Goal: Task Accomplishment & Management: Manage account settings

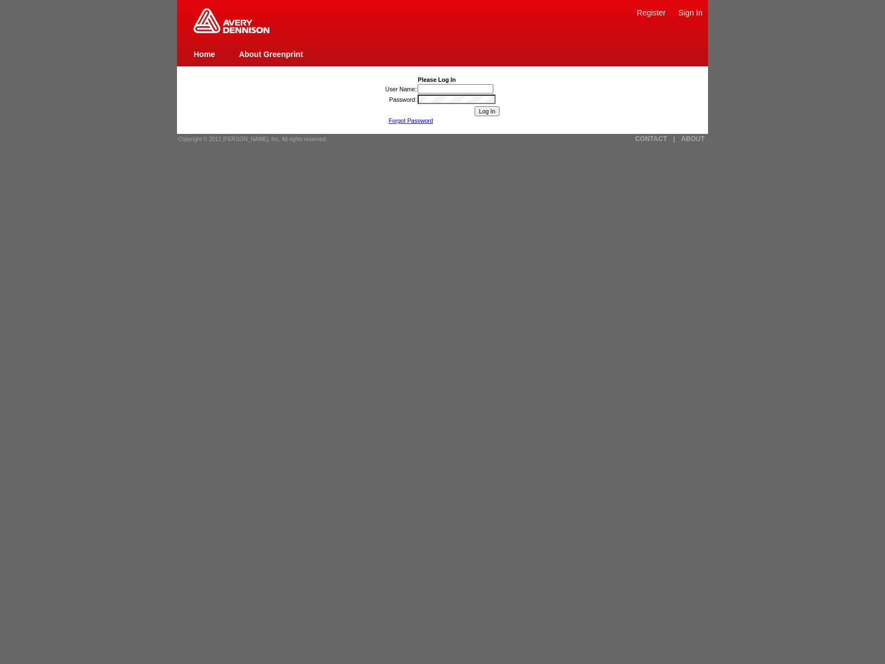
click at [487, 111] on input "Log In" at bounding box center [487, 111] width 25 height 10
click at [410, 121] on link "Forgot Password" at bounding box center [410, 120] width 45 height 7
type input "nessus_was_name_wypavjjkwas_asa22ykhe90qjaVasCript:/*-/*`/*`/*'/*"/**/(/* */oNc…"
type input ""><img src=x onerror=window.top._tenable_wasscan_js_namespace_taint_tracer.log_…"
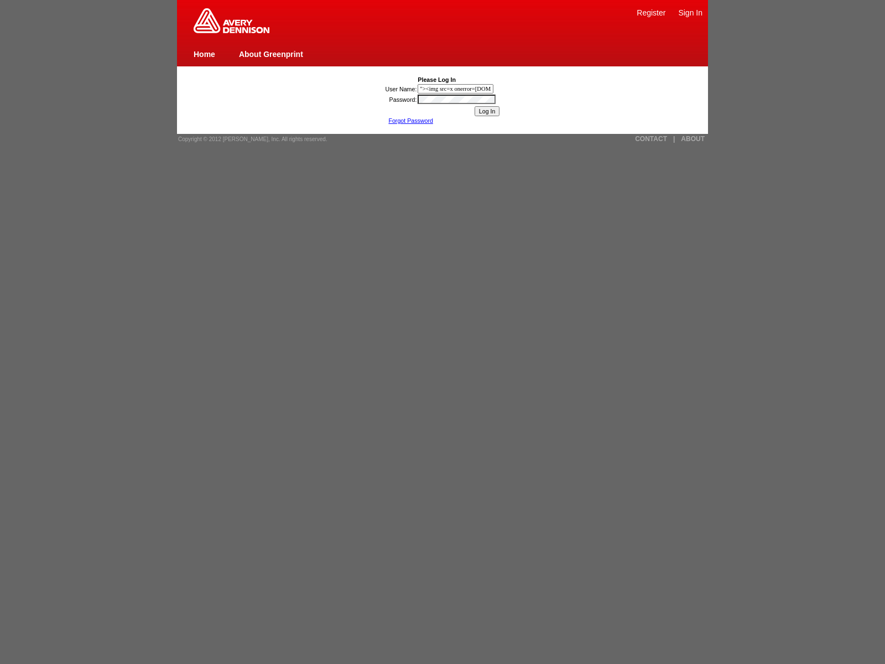
scroll to position [0, 187]
type input "javascript:window.top._tenable_wasscan_js_namespace_taint_tracer.log_execution_…"
type input "nessus_was_name_wypavjjkwas_asa22ykhe90q"><img src=x onerror=[DOMAIN_NAME]._ten…"
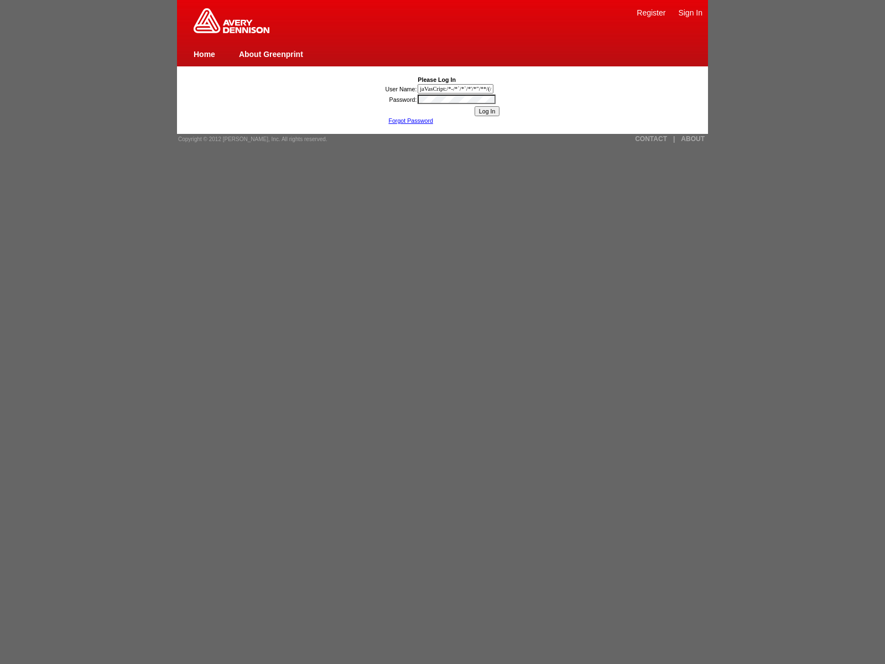
type input "jaVasCript:/*-/*`/*`/*'/*"/**/(/* */oNcliCk=[DOMAIN_NAME]._tenable_wasscan_js_n…"
type input "nessus_was_name_wypavjjkwas_asa22ykhe90qjavascript:[DOMAIN_NAME]._tenable_wassc…"
type input "1){window.top._tenable_wasscan_js_namespace_taint_tracer.log_execution_flow_sin…"
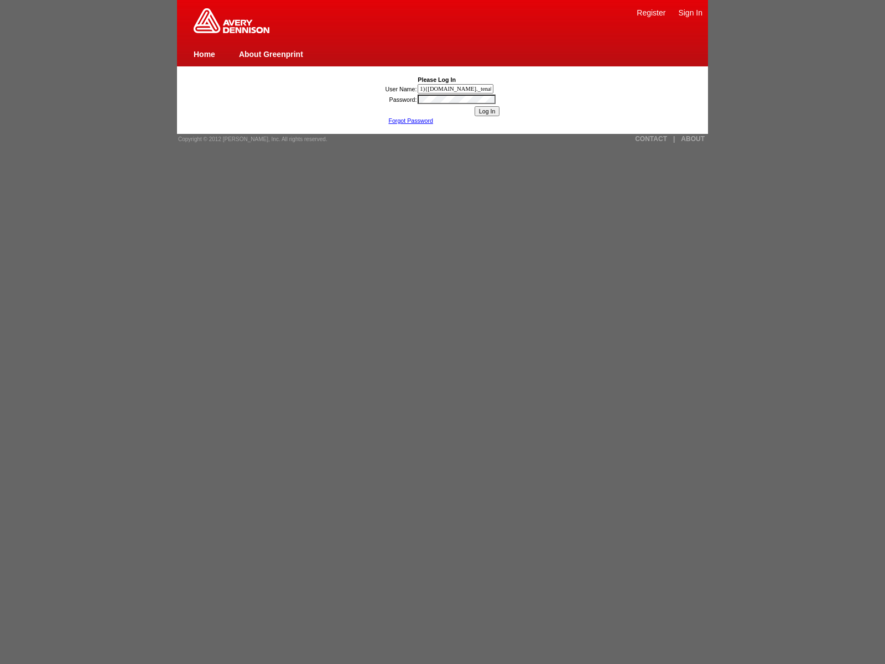
scroll to position [0, 139]
type input "nessus_was_name_wypavjjkwas_asa22ykhe90q1){window.top._tenable_wasscan_js_names…"
click at [204, 54] on link "Home" at bounding box center [205, 54] width 22 height 9
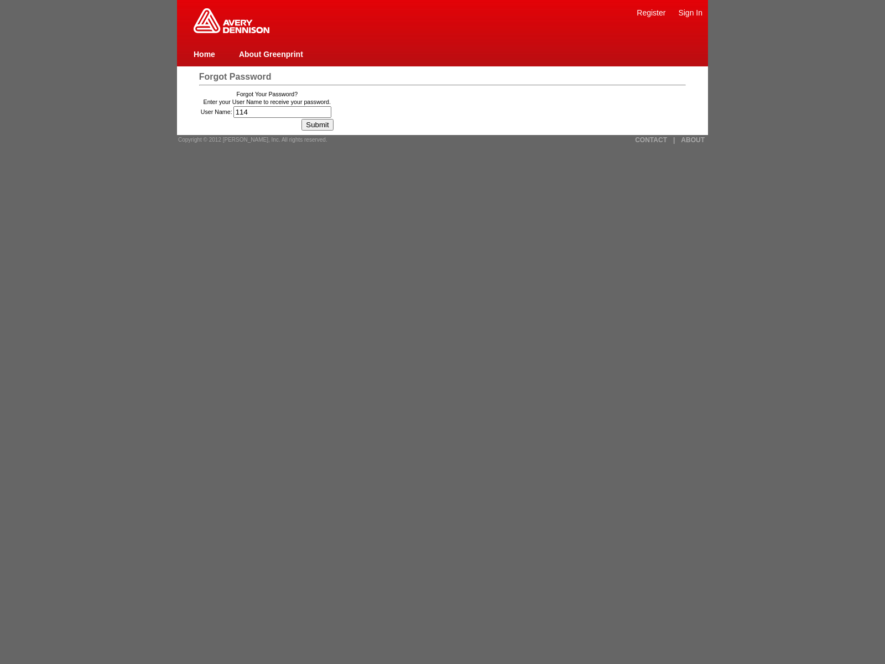
type input "114"
click at [321, 124] on input "Submit" at bounding box center [317, 125] width 32 height 12
type input "47"
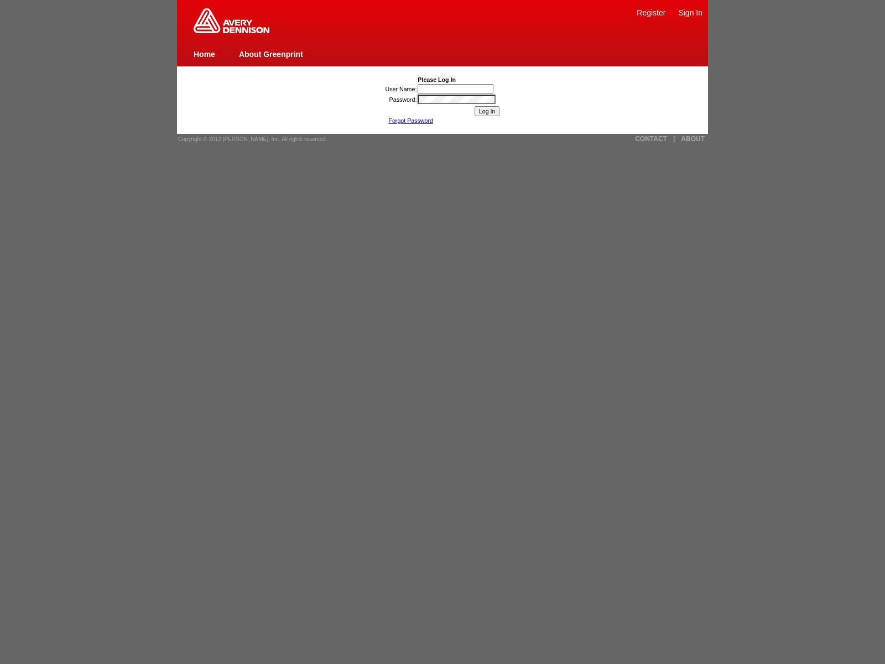
click at [204, 54] on link "Home" at bounding box center [205, 54] width 22 height 9
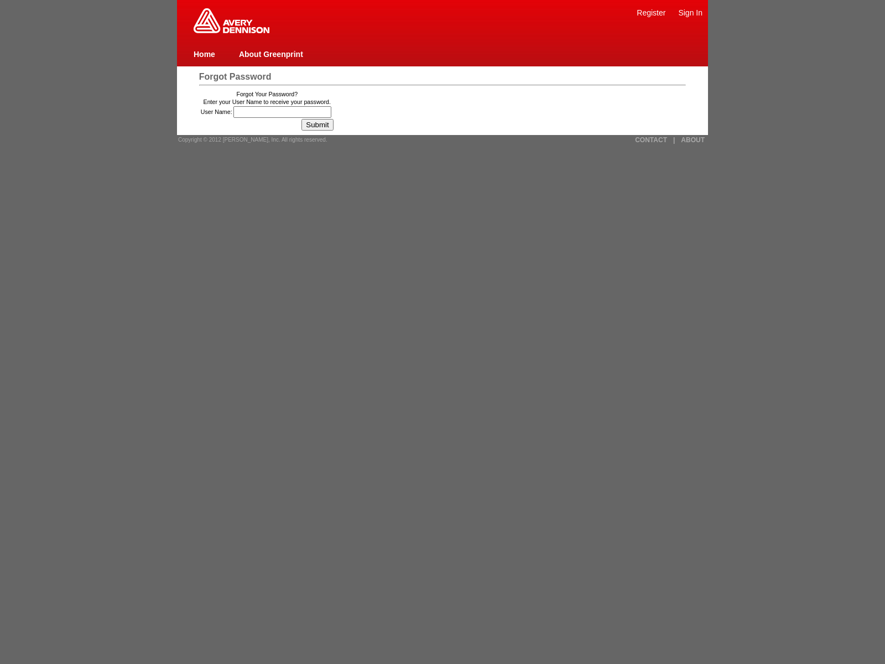
click at [651, 12] on link "Register" at bounding box center [651, 12] width 29 height 9
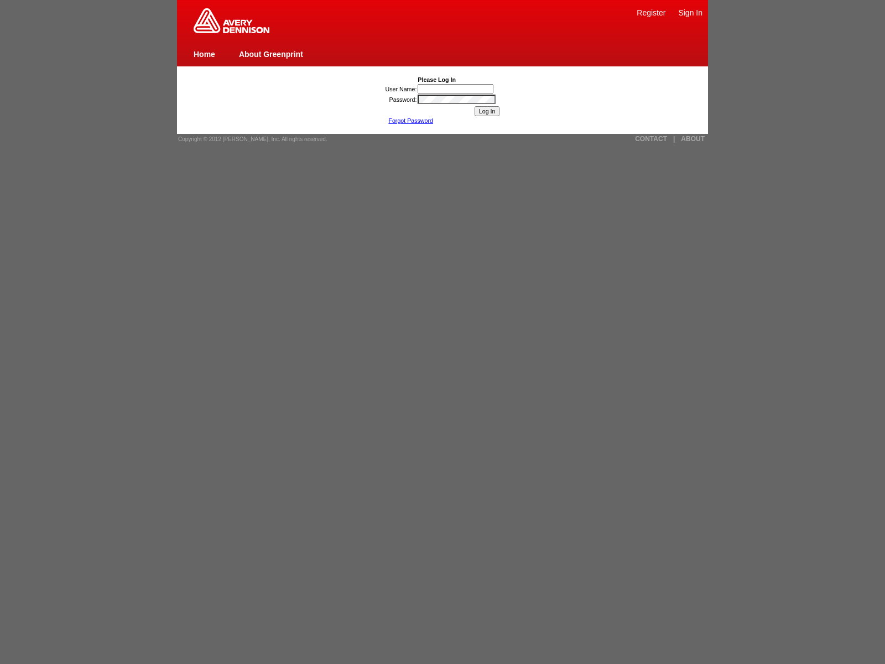
click at [204, 54] on link "Home" at bounding box center [205, 54] width 22 height 9
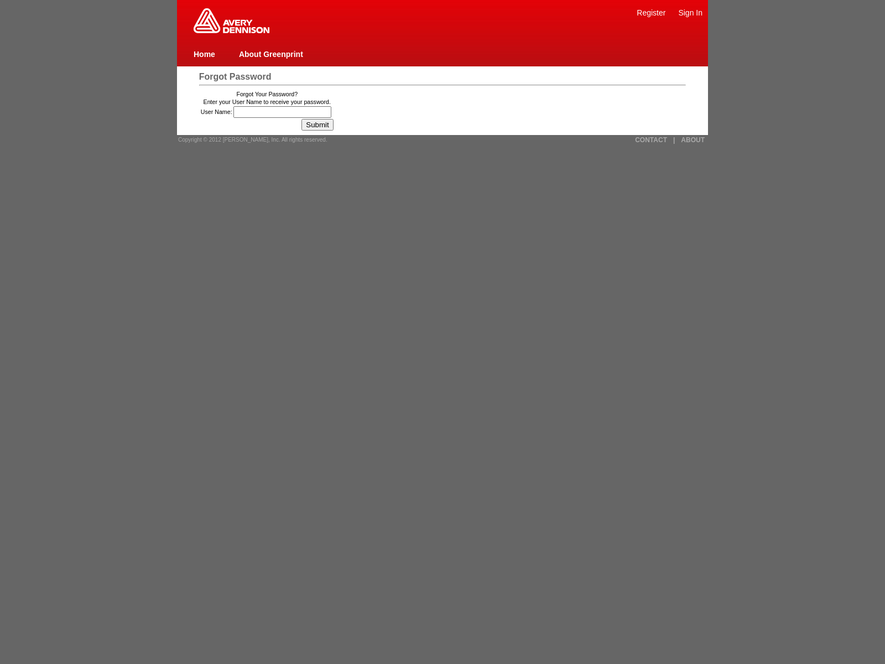
click at [690, 12] on link "Sign In" at bounding box center [690, 12] width 24 height 9
click at [204, 54] on link "Home" at bounding box center [205, 54] width 22 height 9
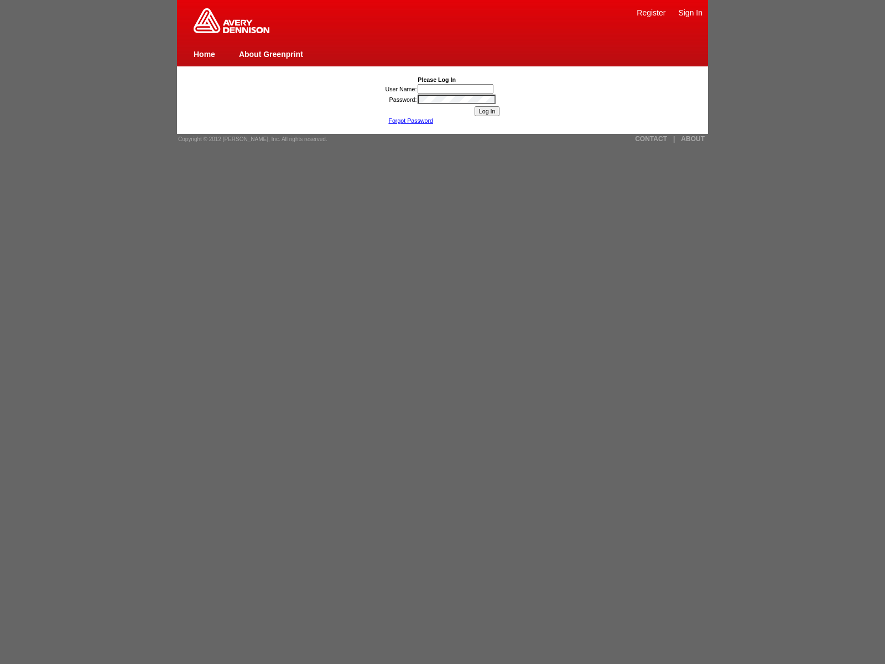
click at [410, 121] on link "Forgot Password" at bounding box center [410, 120] width 45 height 7
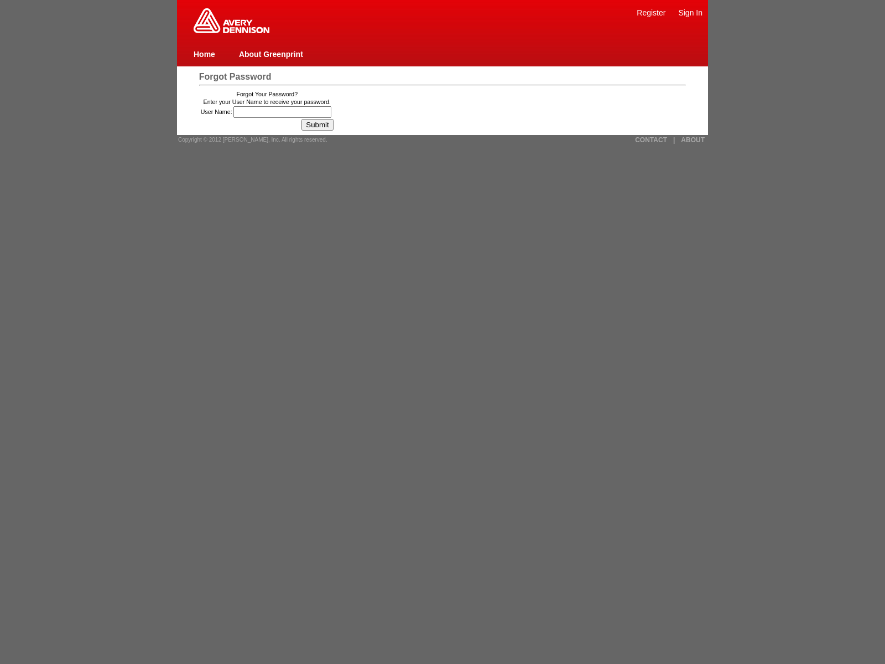
click at [235, 76] on span "Forgot Password" at bounding box center [235, 76] width 72 height 9
type input "14"
click at [321, 124] on input "Submit" at bounding box center [317, 125] width 32 height 12
click at [674, 139] on link "|" at bounding box center [674, 140] width 2 height 8
click at [692, 139] on link "ABOUT" at bounding box center [693, 140] width 24 height 8
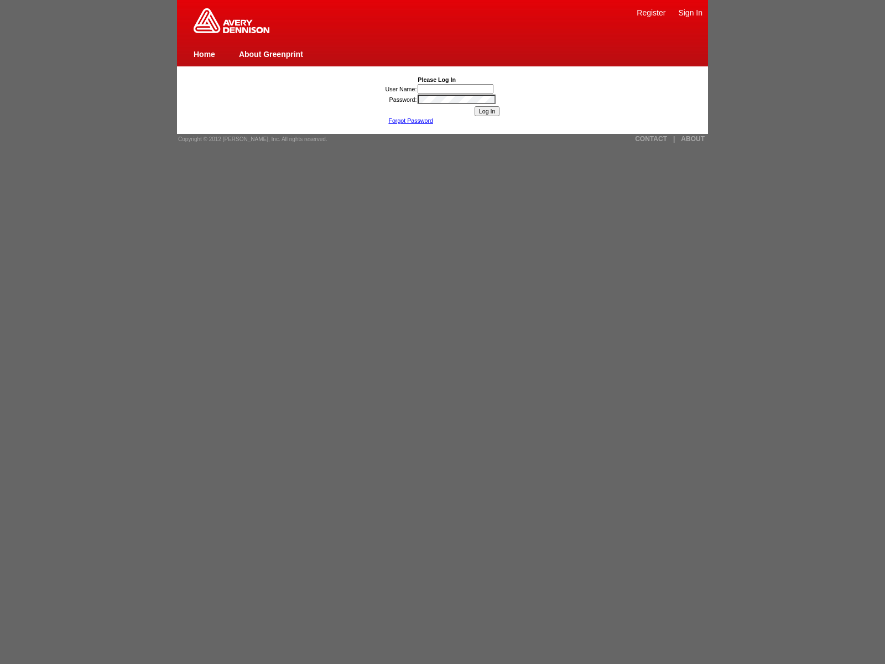
click at [410, 121] on link "Forgot Password" at bounding box center [410, 120] width 45 height 7
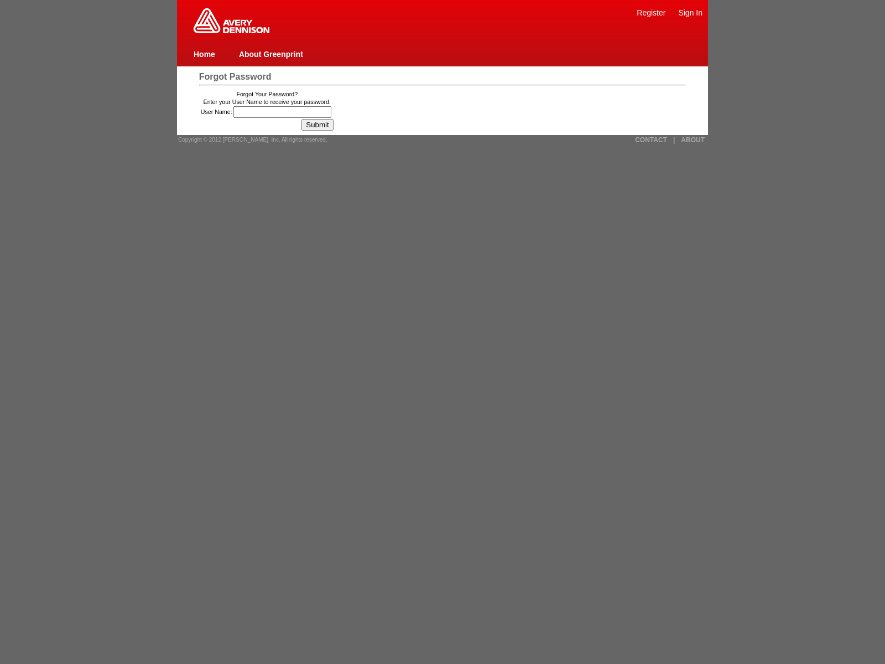
click at [270, 54] on link "About Greenprint" at bounding box center [271, 54] width 64 height 9
click at [284, 112] on input "User Name:" at bounding box center [282, 112] width 98 height 12
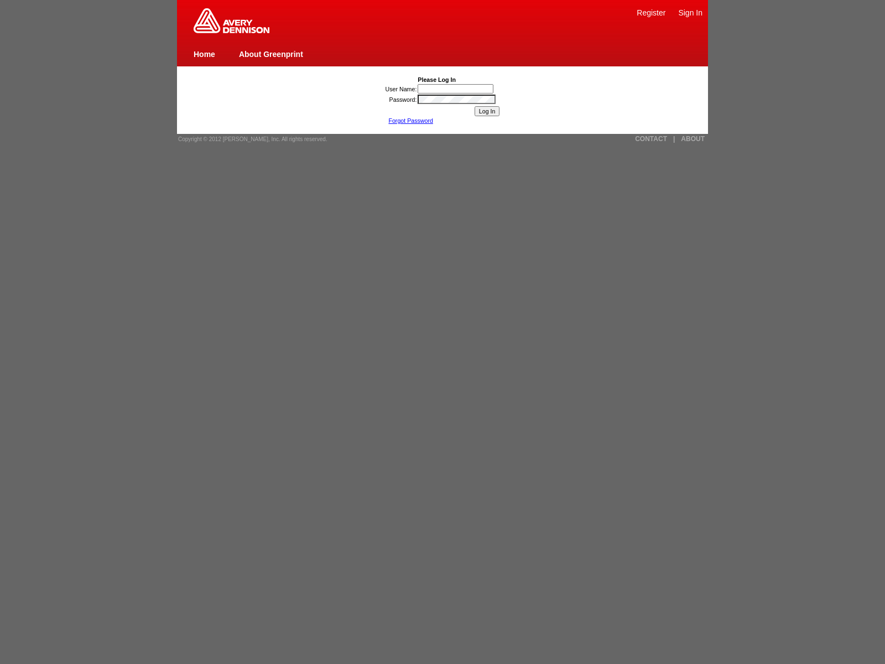
click at [410, 121] on link "Forgot Password" at bounding box center [410, 120] width 45 height 7
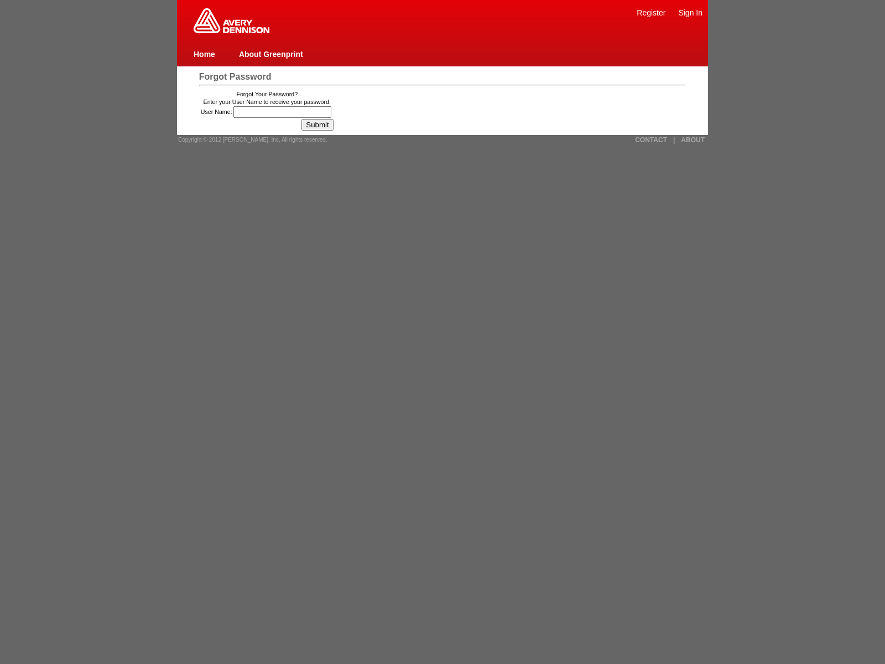
click at [651, 139] on link "CONTACT" at bounding box center [651, 140] width 32 height 8
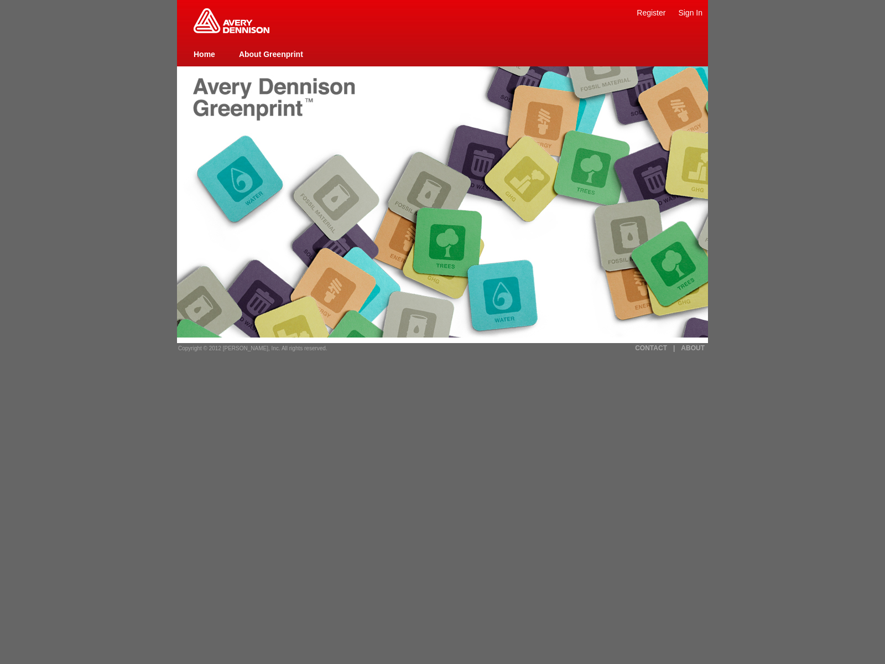
click at [231, 31] on img at bounding box center [232, 20] width 76 height 25
click at [690, 12] on link "Sign In" at bounding box center [690, 12] width 24 height 9
click at [270, 54] on link "About Greenprint" at bounding box center [271, 54] width 64 height 9
click at [249, 348] on span "Copyright © 2012 [PERSON_NAME], Inc. All rights reserved." at bounding box center [252, 348] width 149 height 6
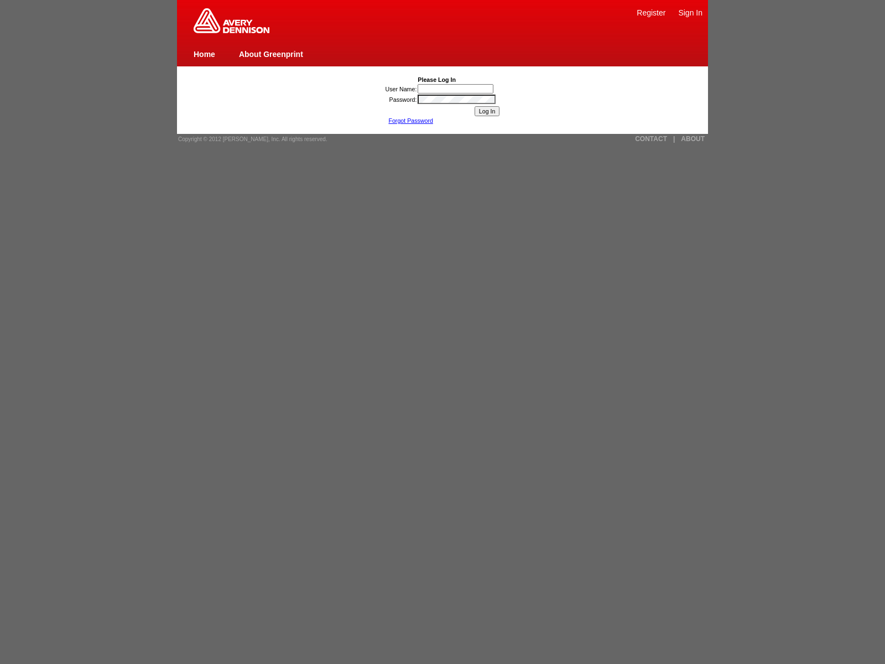
click at [204, 54] on link "Home" at bounding box center [205, 54] width 22 height 9
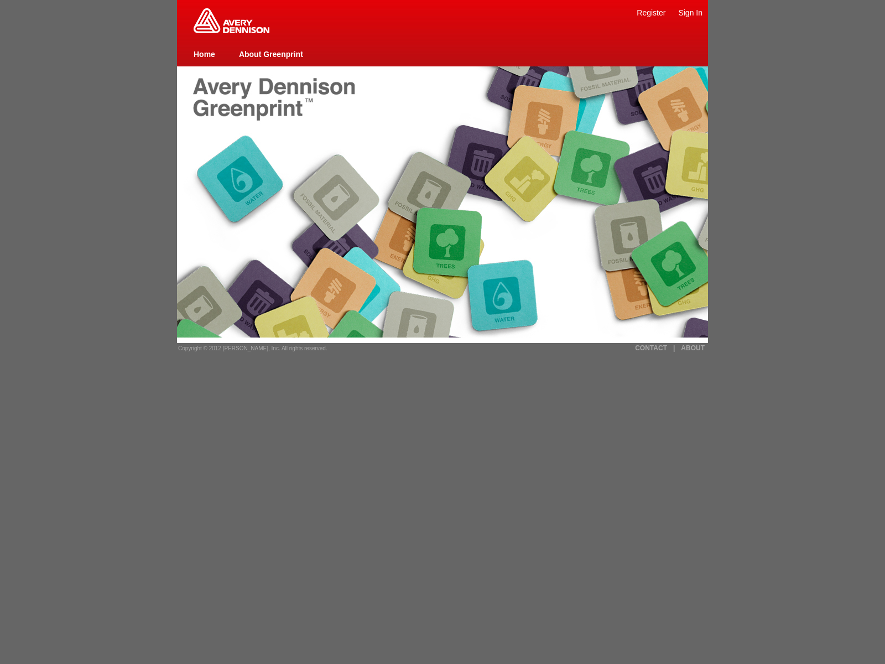
click at [651, 348] on link "CONTACT" at bounding box center [651, 348] width 32 height 8
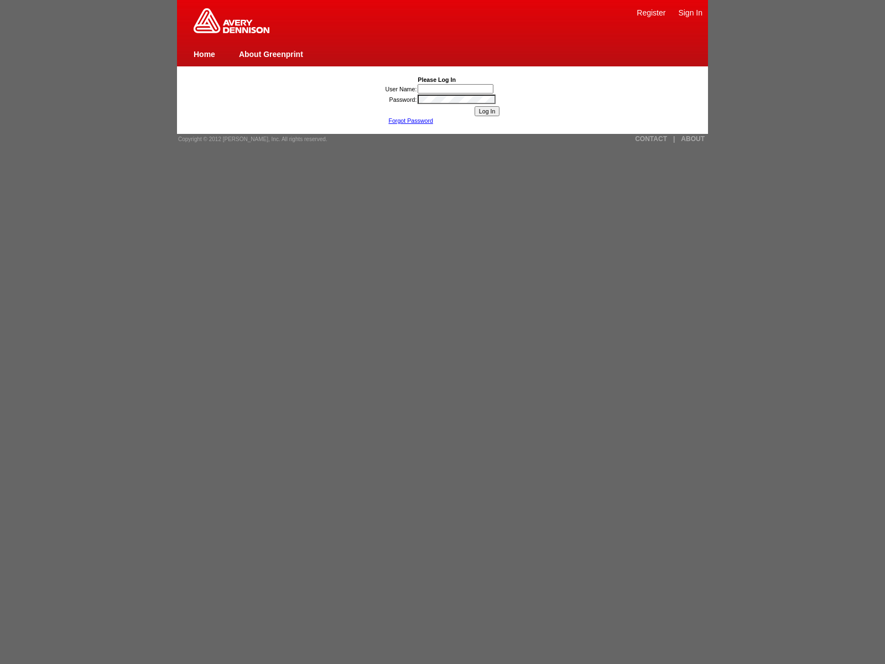
click at [204, 54] on link "Home" at bounding box center [205, 54] width 22 height 9
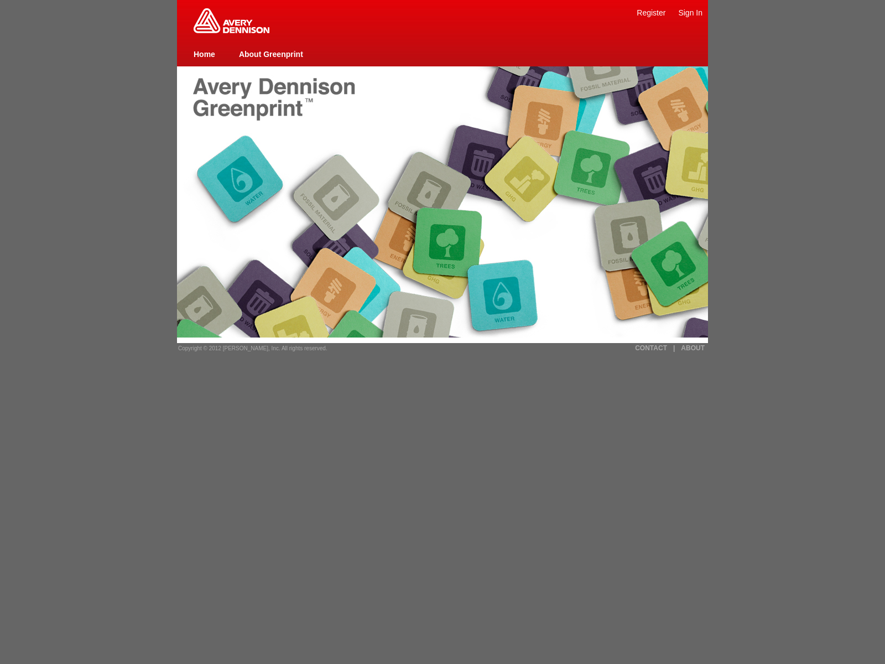
click at [674, 348] on link "|" at bounding box center [674, 348] width 2 height 8
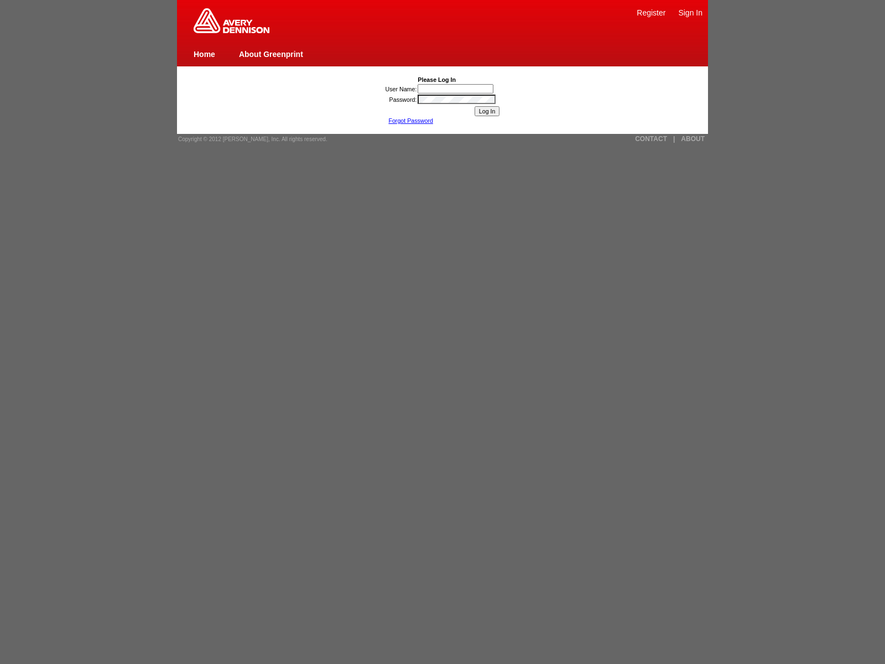
click at [204, 54] on link "Home" at bounding box center [205, 54] width 22 height 9
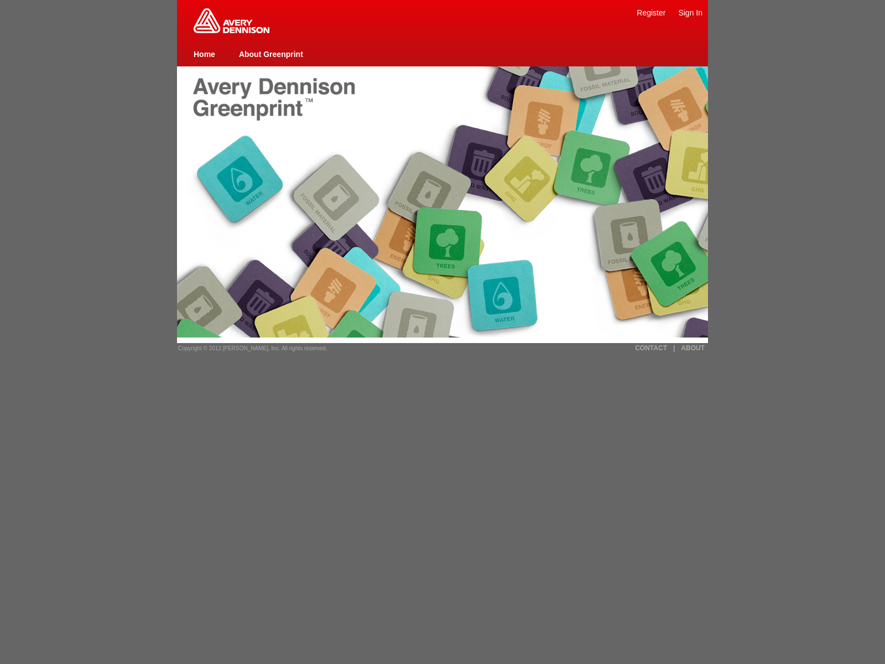
click at [692, 348] on link "ABOUT" at bounding box center [693, 348] width 24 height 8
click at [651, 12] on link "Register" at bounding box center [651, 12] width 29 height 9
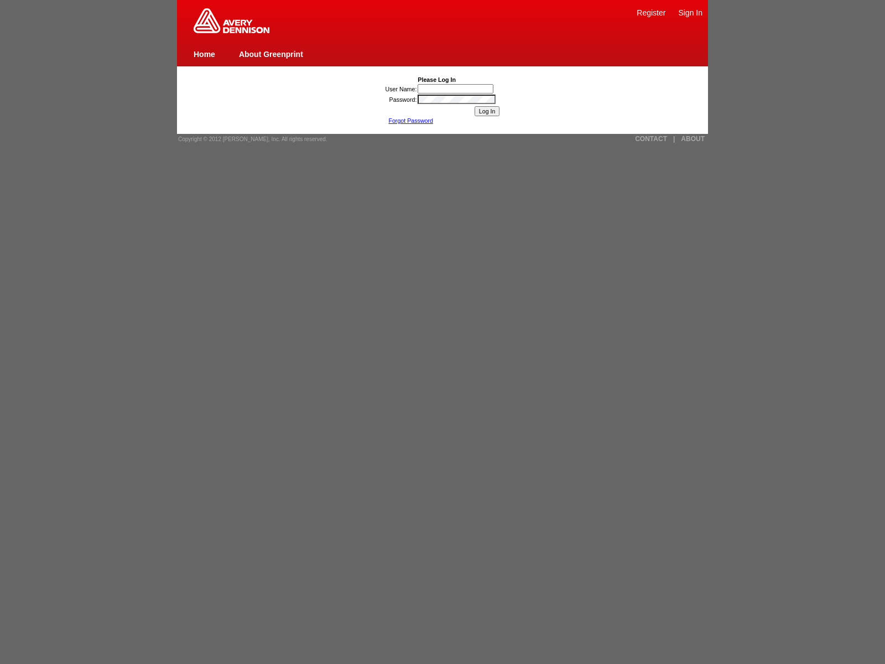
click at [204, 54] on link "Home" at bounding box center [205, 54] width 22 height 9
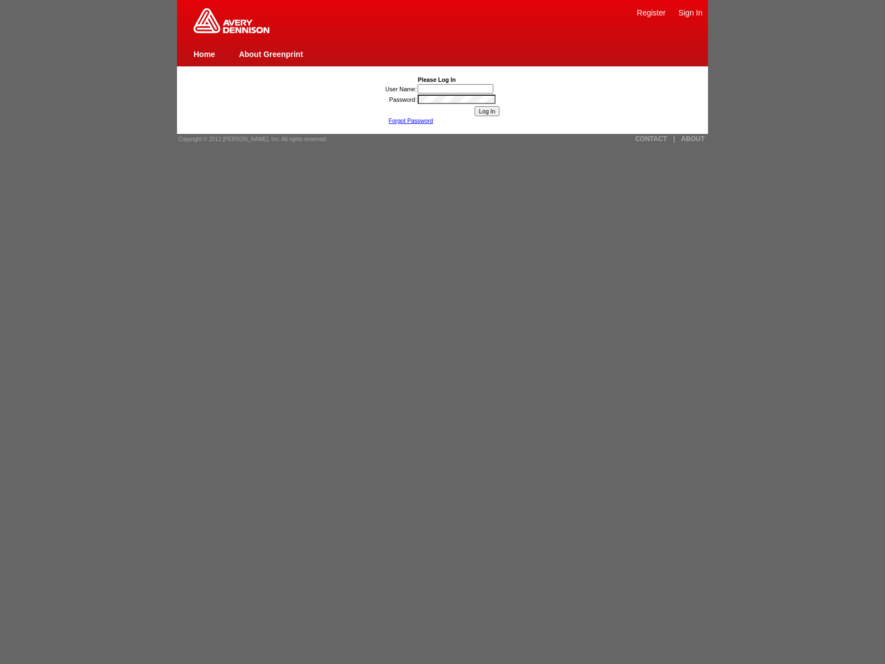
click at [204, 54] on link "Home" at bounding box center [205, 54] width 22 height 9
click link "Home"
click at [204, 54] on link "Home" at bounding box center [205, 54] width 22 height 9
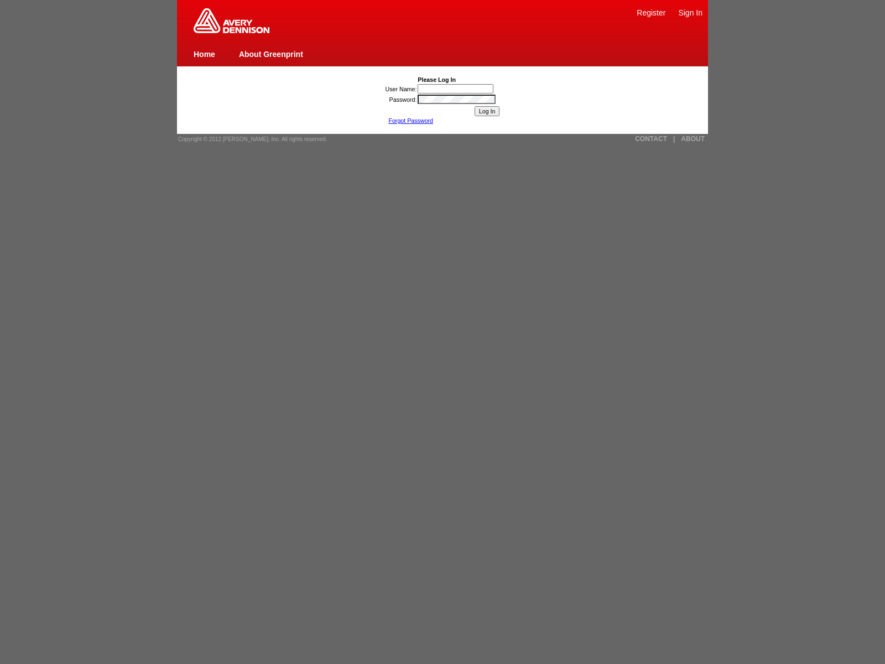
click at [204, 54] on link "Home" at bounding box center [205, 54] width 22 height 9
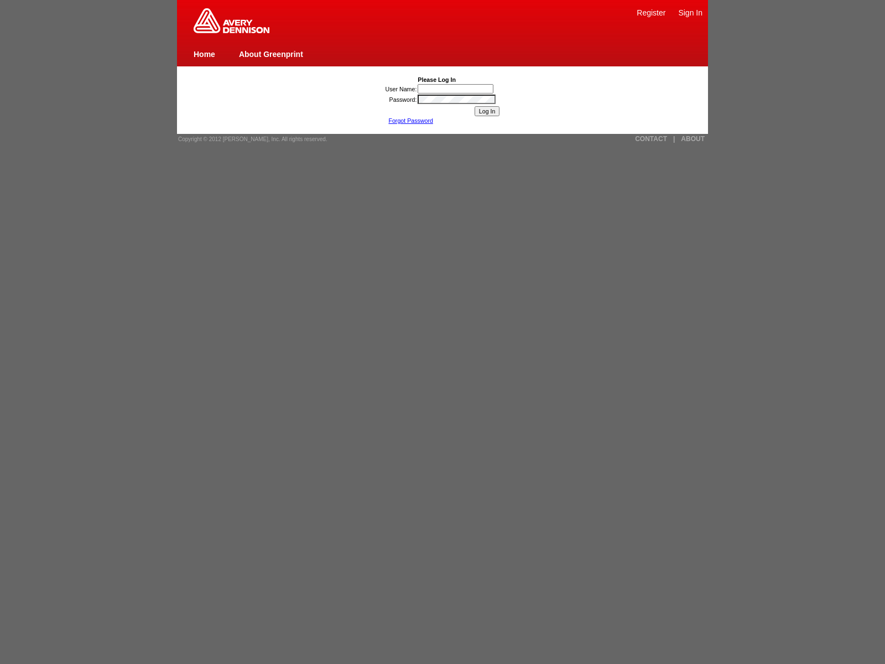
click at [204, 54] on link "Home" at bounding box center [205, 54] width 22 height 9
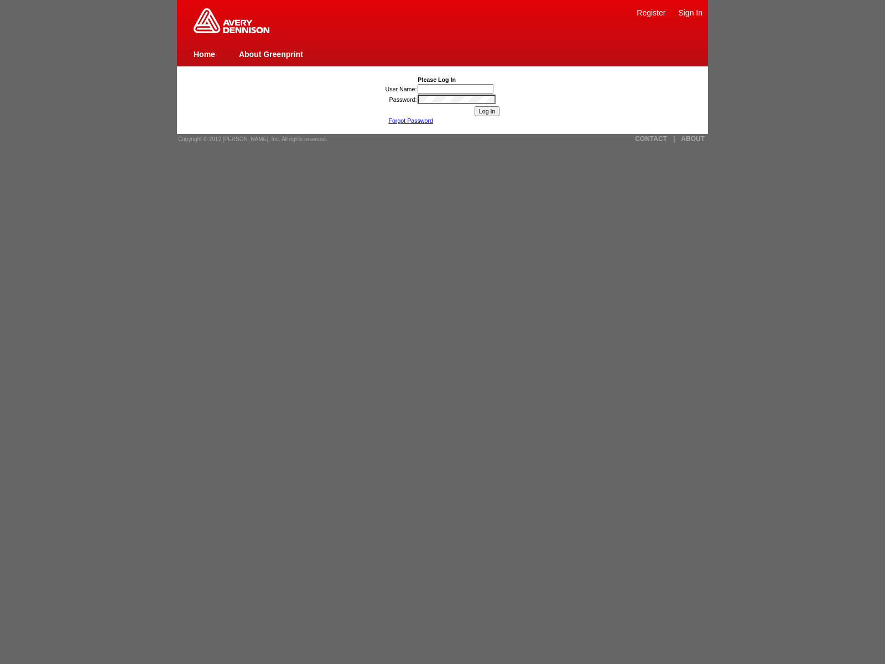
click at [204, 54] on link "Home" at bounding box center [205, 54] width 22 height 9
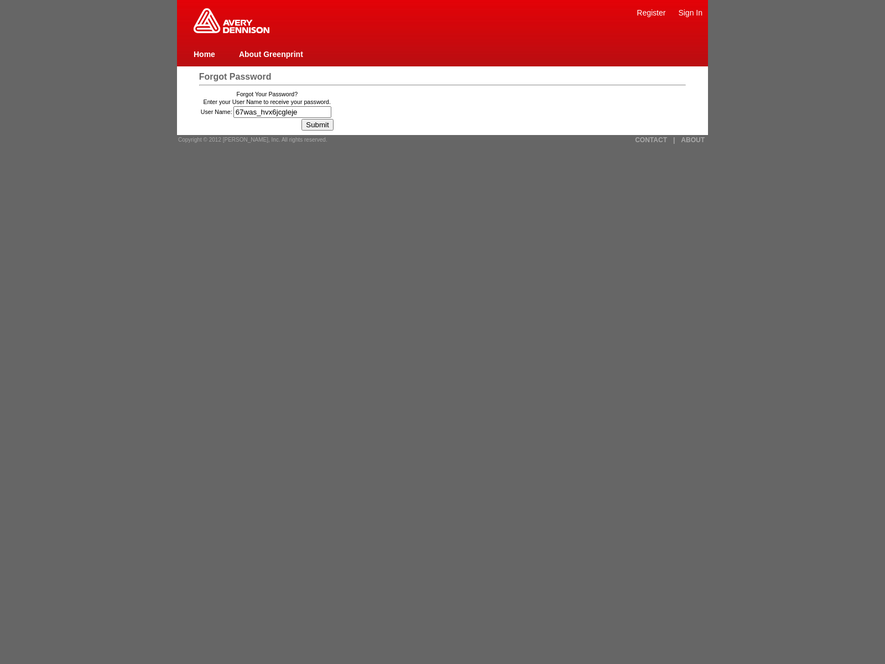
type input "67was_hvx6jcglejer"
click at [284, 112] on input "User Name:" at bounding box center [282, 112] width 98 height 12
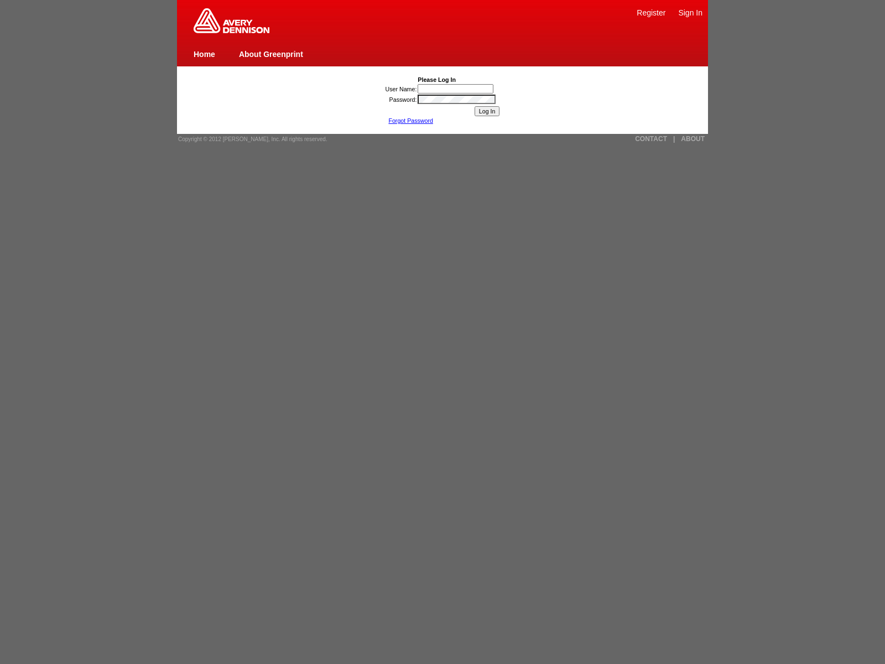
click at [204, 54] on link "Home" at bounding box center [205, 54] width 22 height 9
click at [410, 121] on link "Forgot Password" at bounding box center [410, 120] width 45 height 7
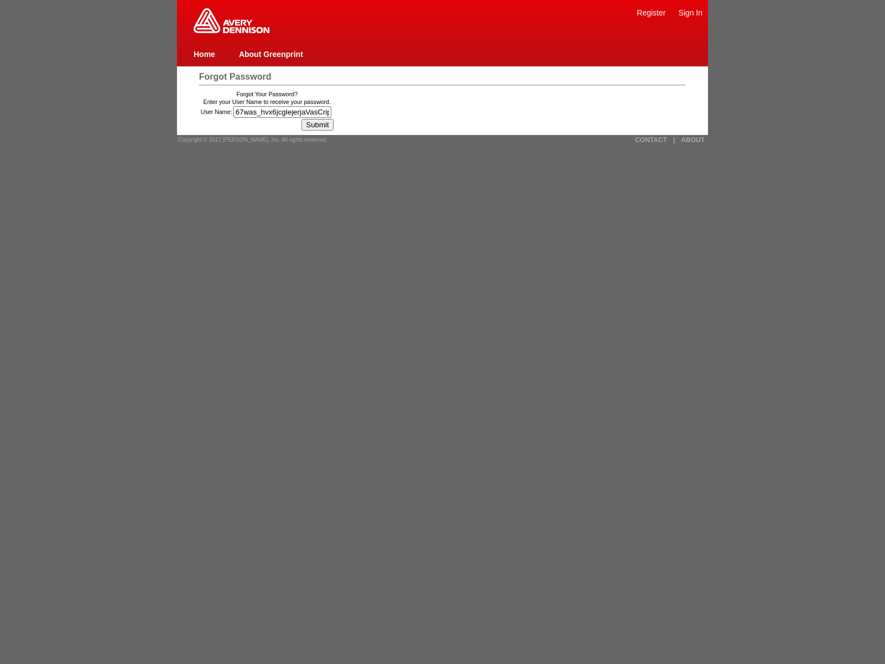
type input "67was_hvx6jcglejerjaVasCript:/*-/*`/*`/*'/*"/**/(/* */oNcliCk=window.top._tenab…"
type input "67was_hvx6jcglejerjavascript:window.top._tenable_wasscan_js_namespace_taint_tra…"
type input "67was_hvx6jcglejer"><img src=x onerror=window.top._tenable_wasscan_js_namespace…"
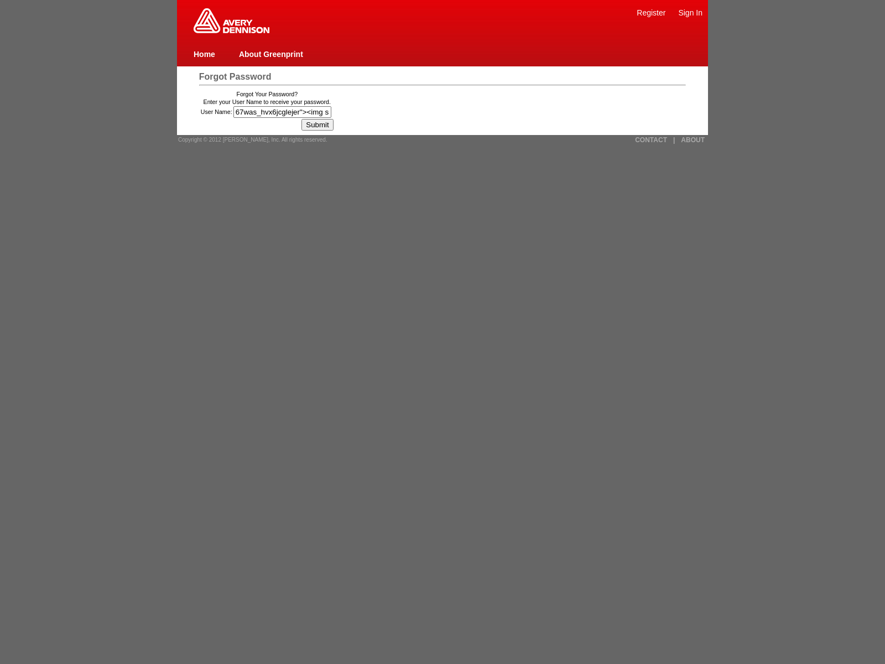
scroll to position [0, 322]
type input ""><img src=x onerror=window.top._tenable_wasscan_js_namespace_taint_tracer.log_…"
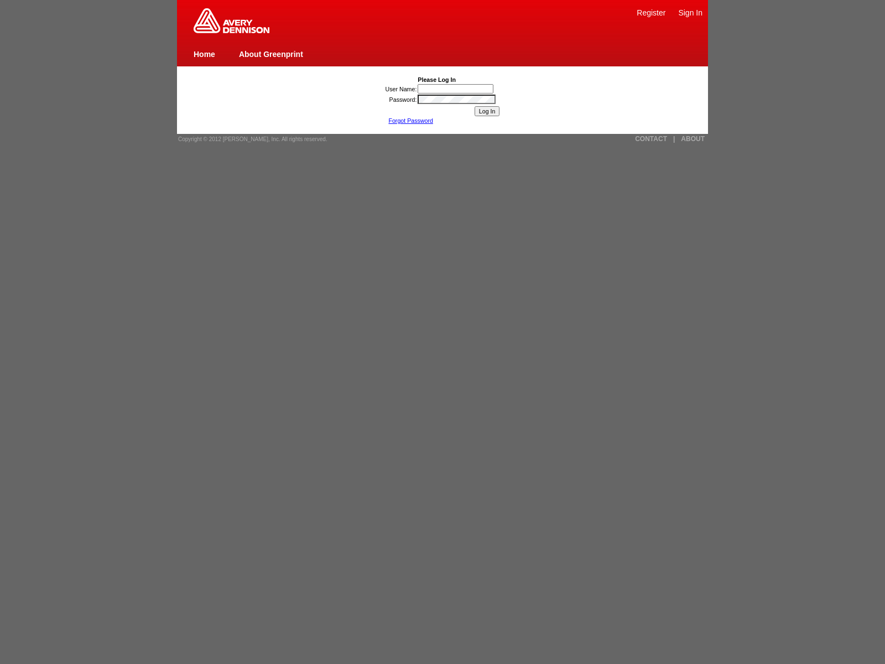
click at [410, 121] on link "Forgot Password" at bounding box center [410, 120] width 45 height 7
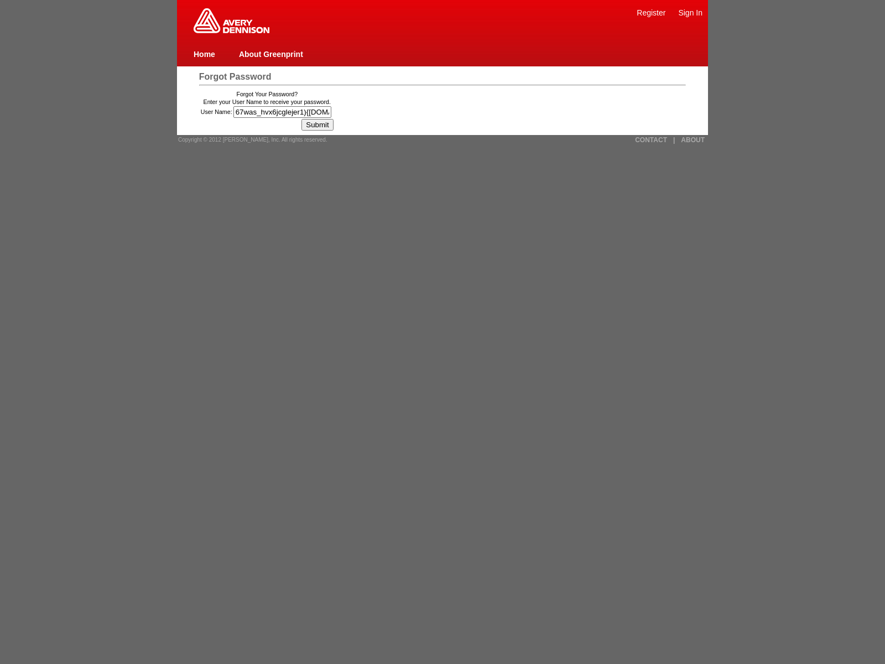
type input "67was_hvx6jcglejer1){window.top._tenable_wasscan_js_namespace_taint_tracer.log_…"
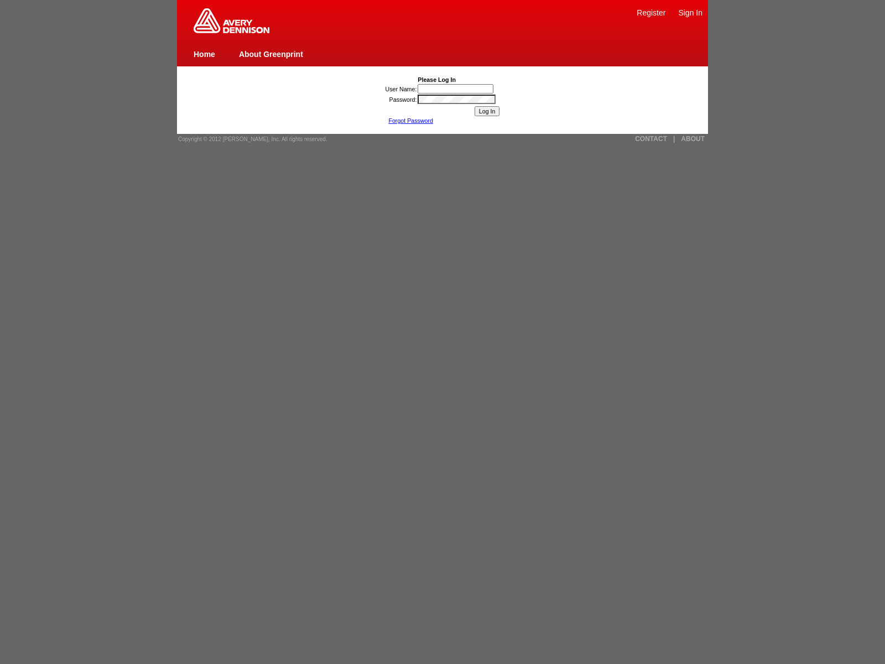
click at [410, 121] on link "Forgot Password" at bounding box center [410, 120] width 45 height 7
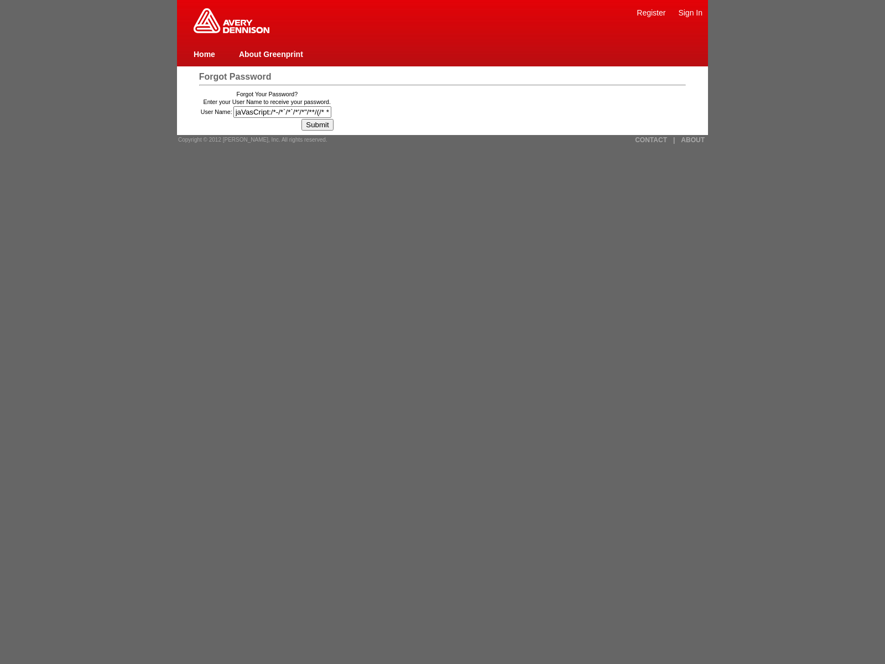
type input "jaVasCript:/*-/*`/*`/*'/*"/**/(/* */oNcliCk=window.top._tenable_wasscan_js_name…"
type input "javascript:window.top._tenable_wasscan_js_namespace_taint_tracer.log_execution_…"
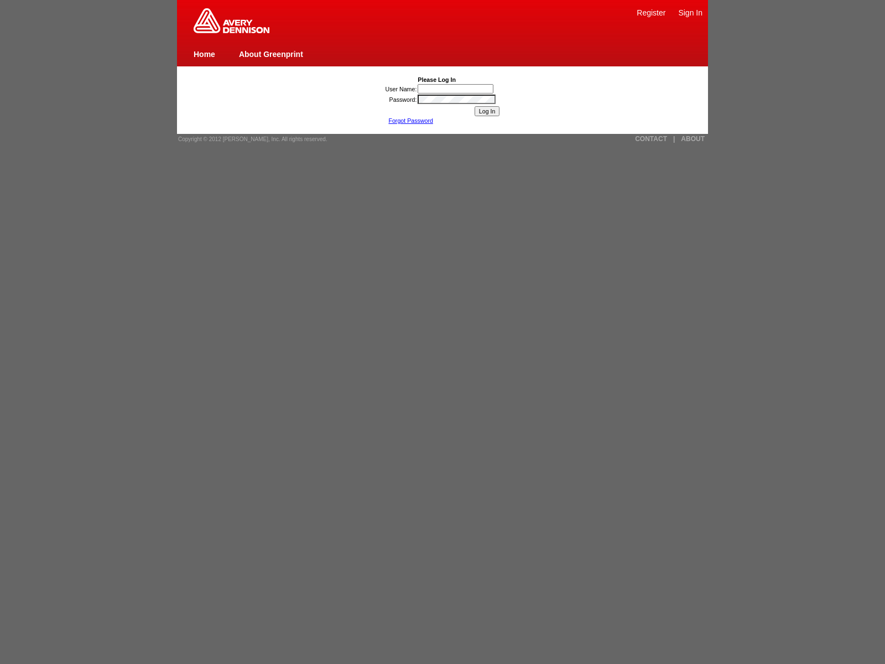
click at [410, 121] on link "Forgot Password" at bounding box center [410, 120] width 45 height 7
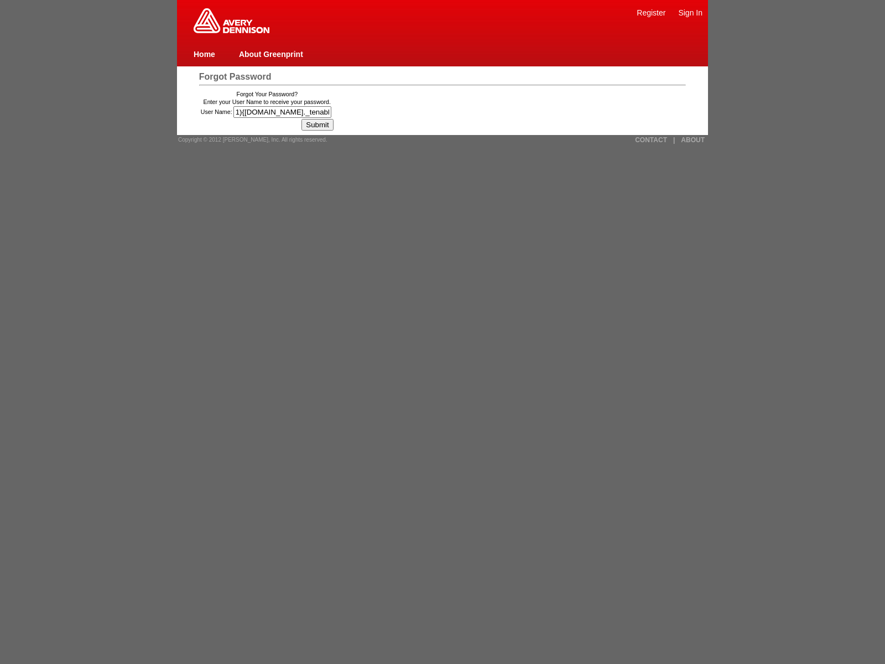
type input "1){[DOMAIN_NAME]._tenable_wasscan_js_namespace_taint_tracer.log_execution_flow_…"
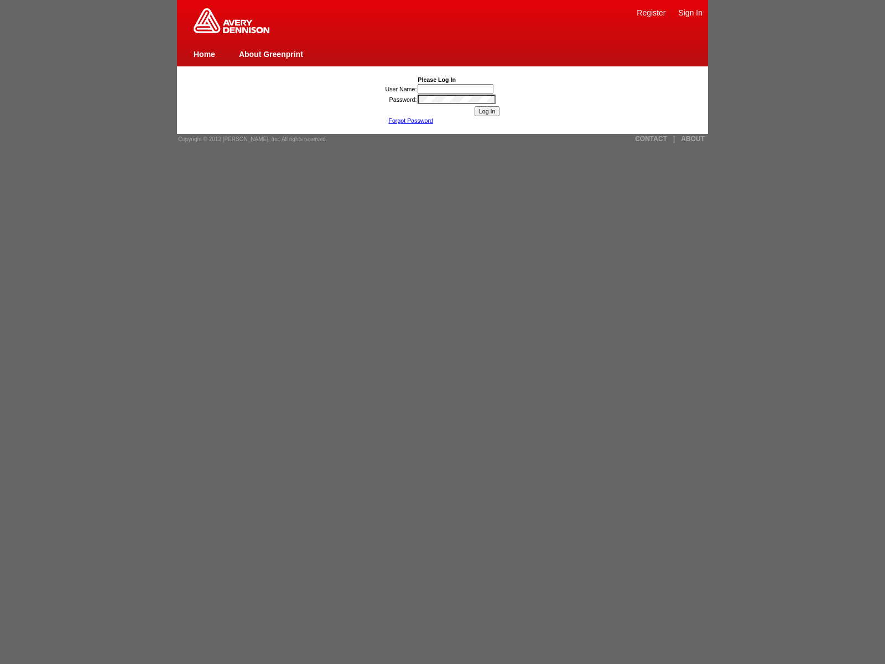
click at [410, 121] on link "Forgot Password" at bounding box center [410, 120] width 45 height 7
